Goal: Transaction & Acquisition: Purchase product/service

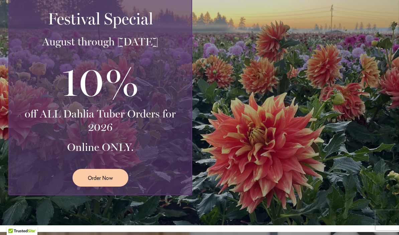
scroll to position [146, 0]
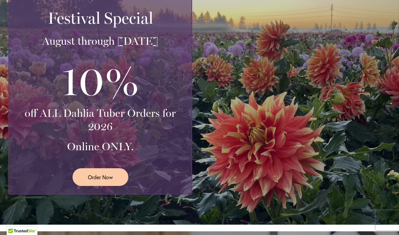
click at [108, 179] on span "Order Now" at bounding box center [100, 177] width 25 height 8
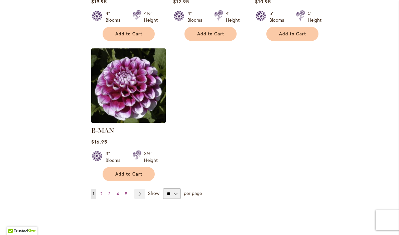
scroll to position [824, 0]
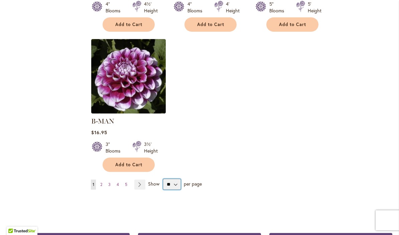
click at [177, 179] on select "** ** ** **" at bounding box center [172, 184] width 18 height 11
select select "**"
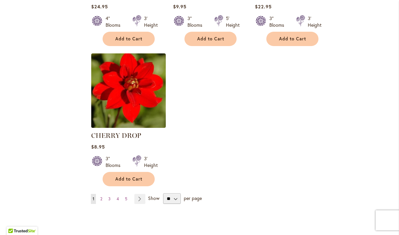
scroll to position [3073, 0]
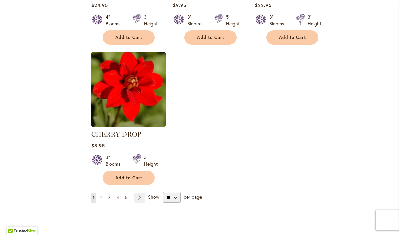
click at [142, 193] on link "Page Next" at bounding box center [139, 198] width 11 height 10
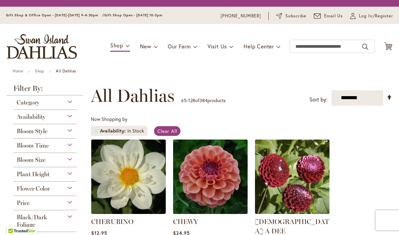
scroll to position [124, 0]
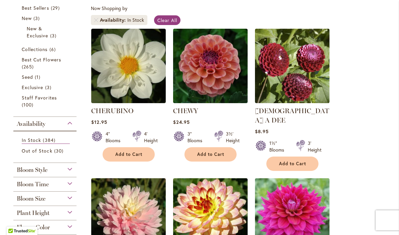
click at [216, 155] on span "Add to Cart" at bounding box center [210, 155] width 27 height 6
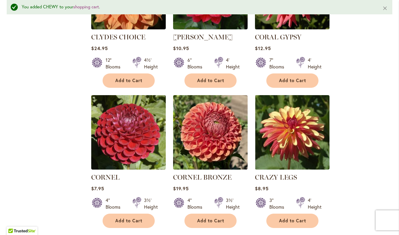
scroll to position [668, 0]
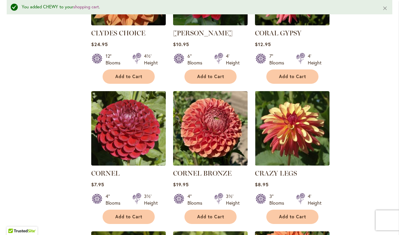
click at [214, 214] on span "Add to Cart" at bounding box center [210, 217] width 27 height 6
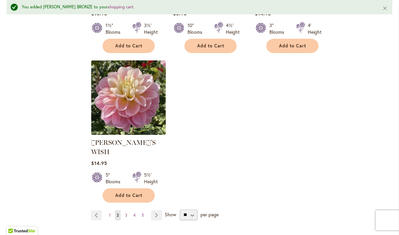
scroll to position [3158, 0]
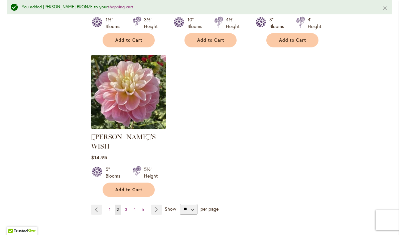
click at [157, 205] on link "Page Next" at bounding box center [156, 210] width 11 height 10
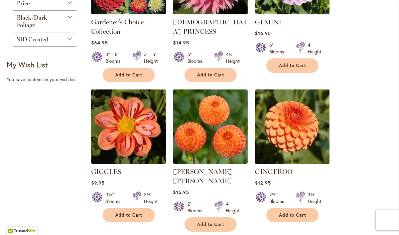
scroll to position [365, 0]
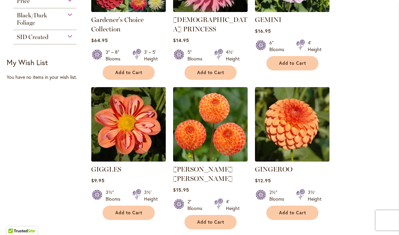
click at [301, 206] on button "Add to Cart" at bounding box center [292, 213] width 52 height 14
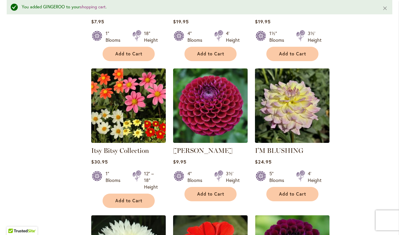
scroll to position [2707, 0]
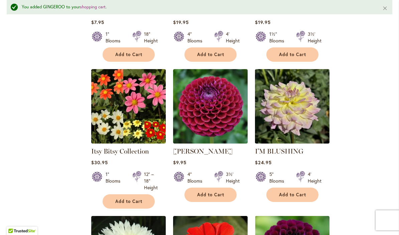
click at [218, 192] on span "Add to Cart" at bounding box center [210, 195] width 27 height 6
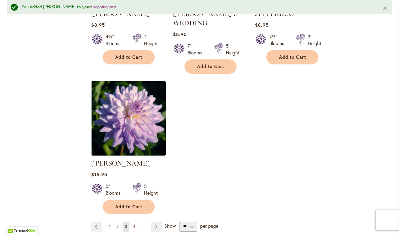
scroll to position [3161, 0]
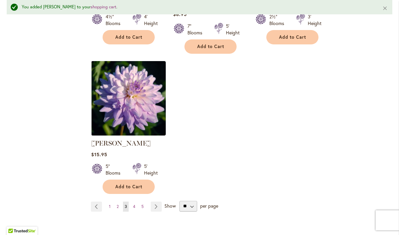
click at [158, 202] on link "Page Next" at bounding box center [156, 207] width 11 height 10
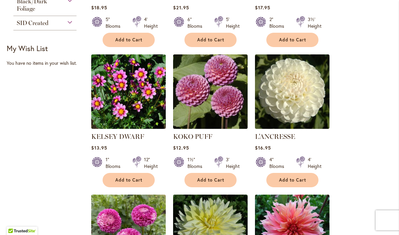
scroll to position [379, 0]
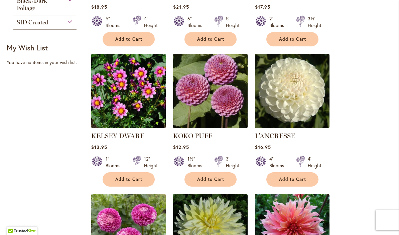
click at [209, 181] on span "Add to Cart" at bounding box center [210, 180] width 27 height 6
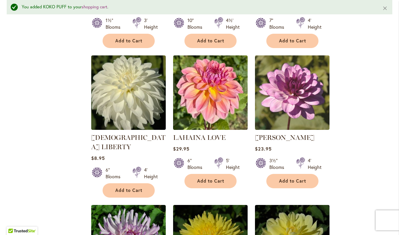
scroll to position [679, 0]
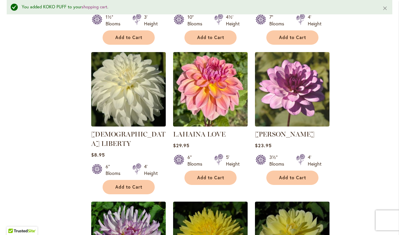
click at [300, 176] on span "Add to Cart" at bounding box center [292, 178] width 27 height 6
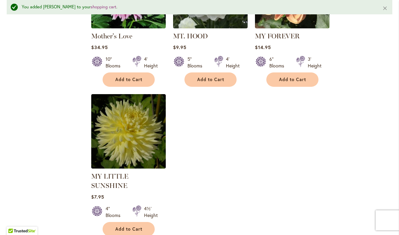
scroll to position [3103, 0]
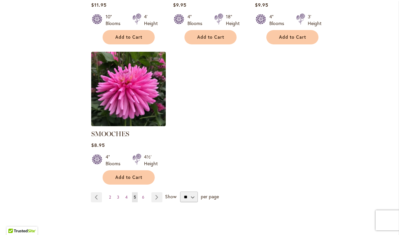
scroll to position [3128, 0]
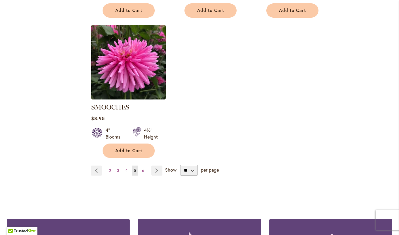
click at [157, 166] on link "Page Next" at bounding box center [156, 171] width 11 height 10
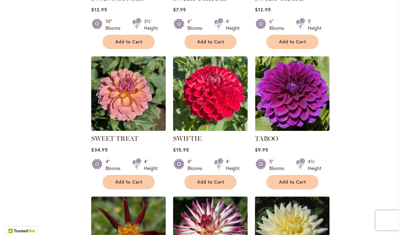
scroll to position [947, 0]
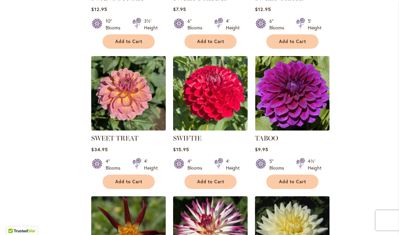
click at [136, 184] on span "Add to Cart" at bounding box center [128, 182] width 27 height 6
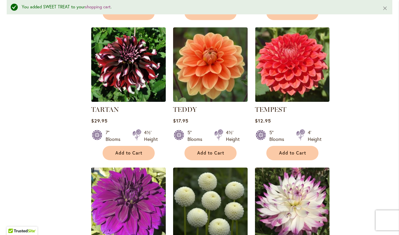
scroll to position [1274, 0]
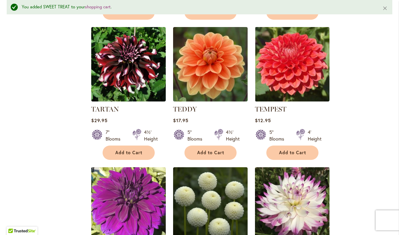
click at [301, 151] on span "Add to Cart" at bounding box center [292, 153] width 27 height 6
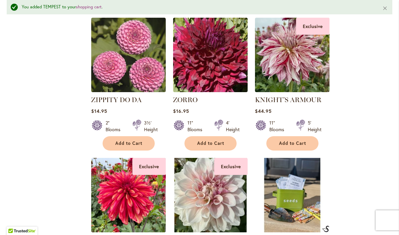
scroll to position [2836, 0]
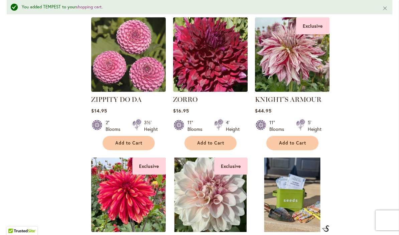
click at [115, 136] on button "Add to Cart" at bounding box center [128, 143] width 52 height 14
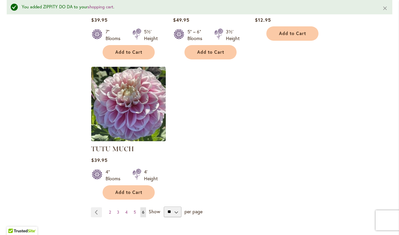
scroll to position [3068, 0]
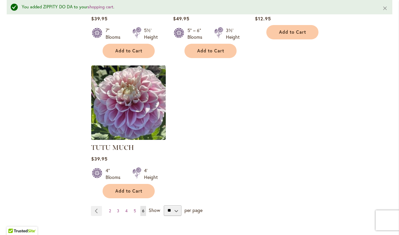
click at [136, 188] on span "Add to Cart" at bounding box center [128, 191] width 27 height 6
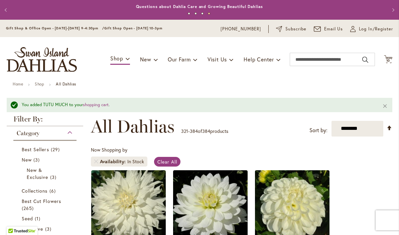
scroll to position [0, 0]
click at [388, 56] on icon "Cart .cls-1 { fill: #231f20; }" at bounding box center [388, 59] width 8 height 8
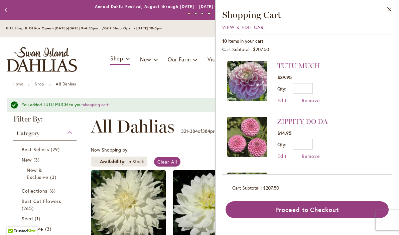
click at [240, 27] on span "View & Edit Cart" at bounding box center [244, 27] width 44 height 6
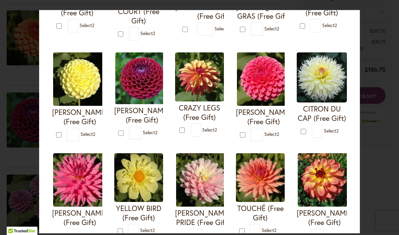
scroll to position [132, 0]
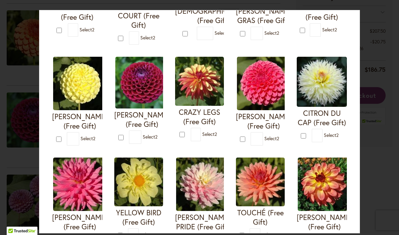
type input "*"
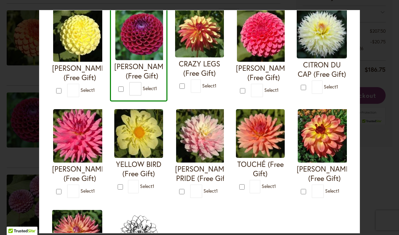
scroll to position [181, 0]
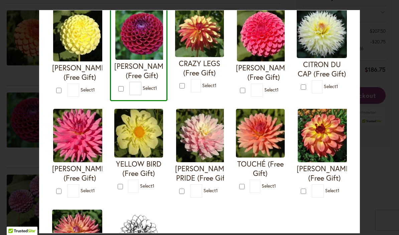
type input "*"
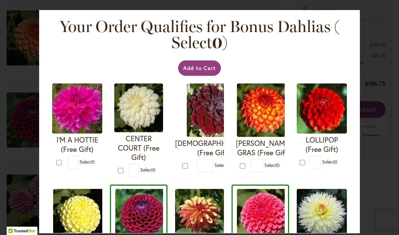
scroll to position [0, 0]
click at [202, 67] on button "Add to Cart" at bounding box center [199, 67] width 43 height 15
